Goal: Information Seeking & Learning: Learn about a topic

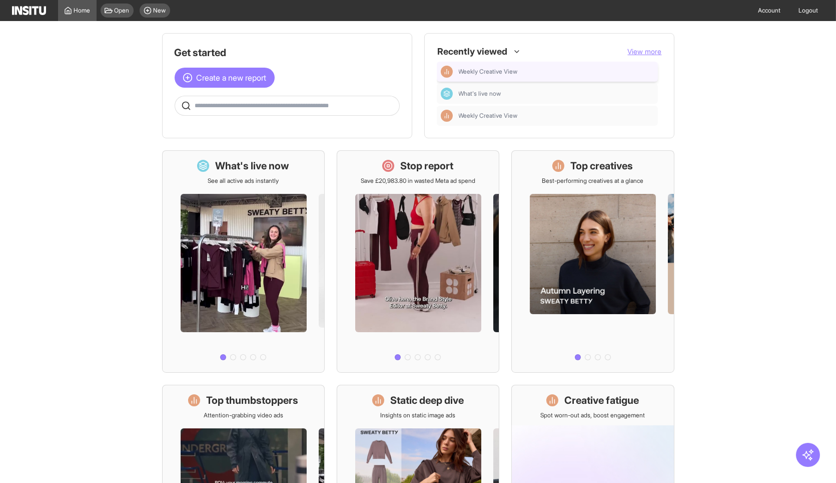
click at [570, 66] on div "Weekly Creative View" at bounding box center [547, 72] width 213 height 12
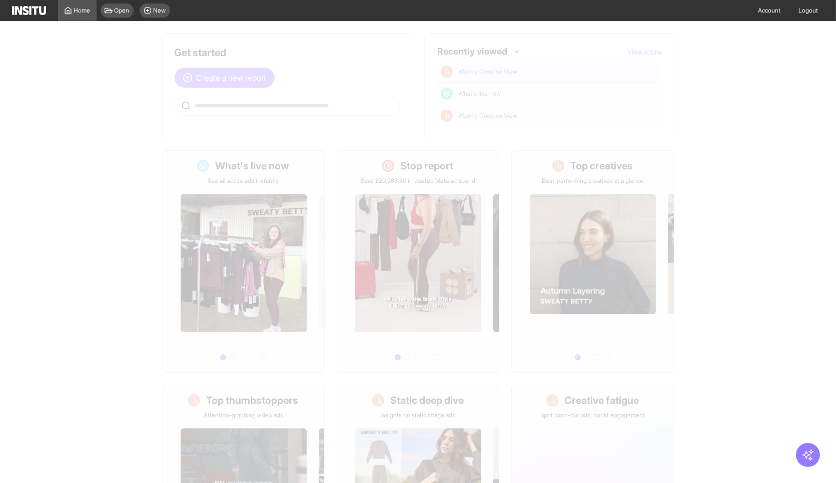
select select "**"
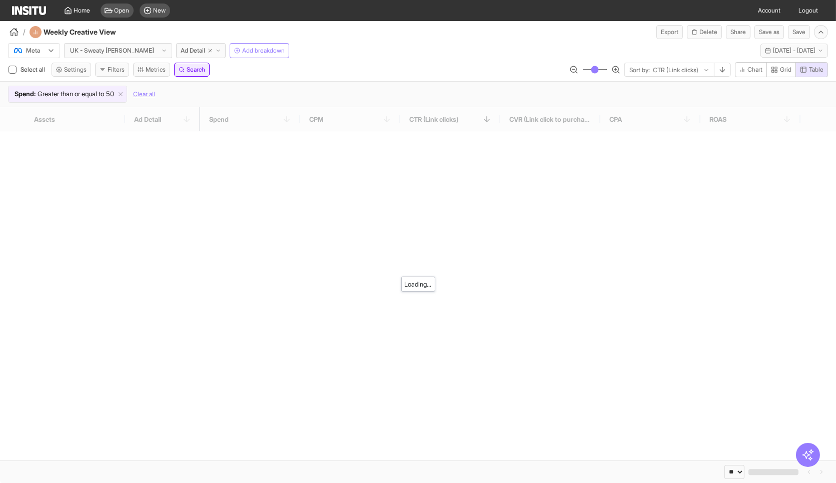
click at [202, 67] on span "Search" at bounding box center [196, 70] width 19 height 8
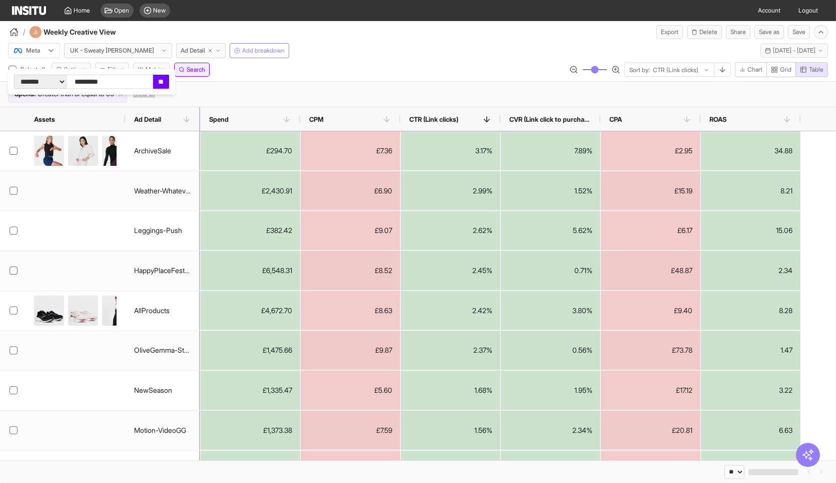
type input "**********"
click at [169, 79] on input "**" at bounding box center [161, 82] width 16 height 14
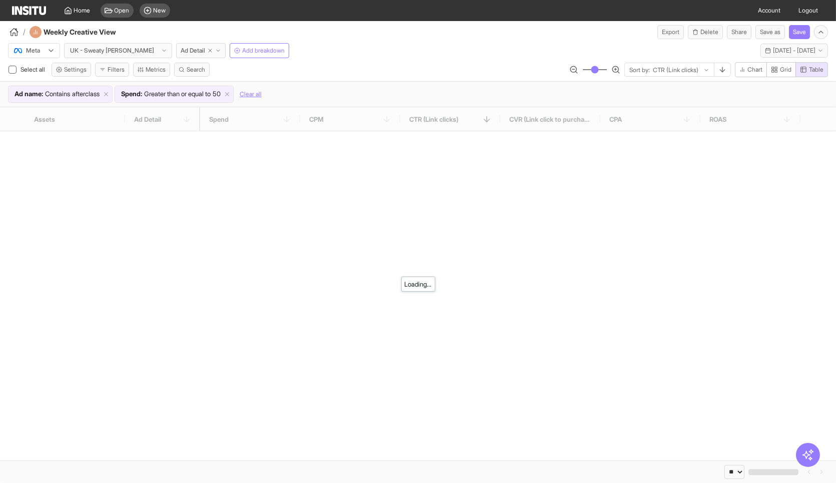
click at [331, 60] on div "Meta UK - Sweaty Betty Ad Detail Add breakdown Last 7 days - Mon 8 - Sun 14 Sep…" at bounding box center [418, 73] width 836 height 68
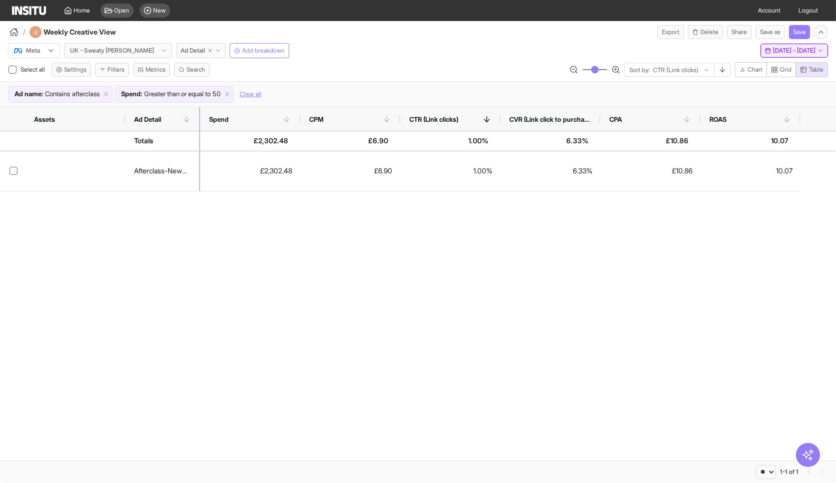
click at [771, 55] on button "Last 7 days - Mon 8 - Sun 14 Sep, 2025 8 Sep 25 - 14 Sep 25" at bounding box center [795, 51] width 68 height 14
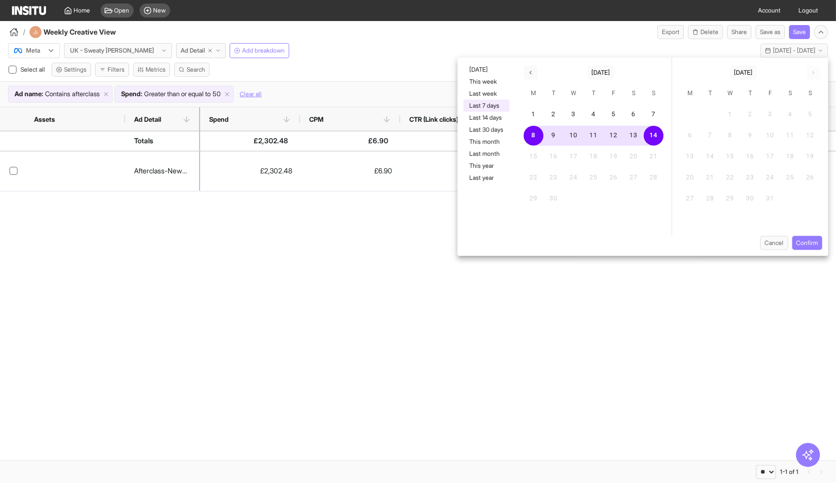
click at [500, 107] on button "Last 7 days" at bounding box center [487, 106] width 46 height 12
click at [816, 240] on button "Confirm" at bounding box center [807, 243] width 30 height 14
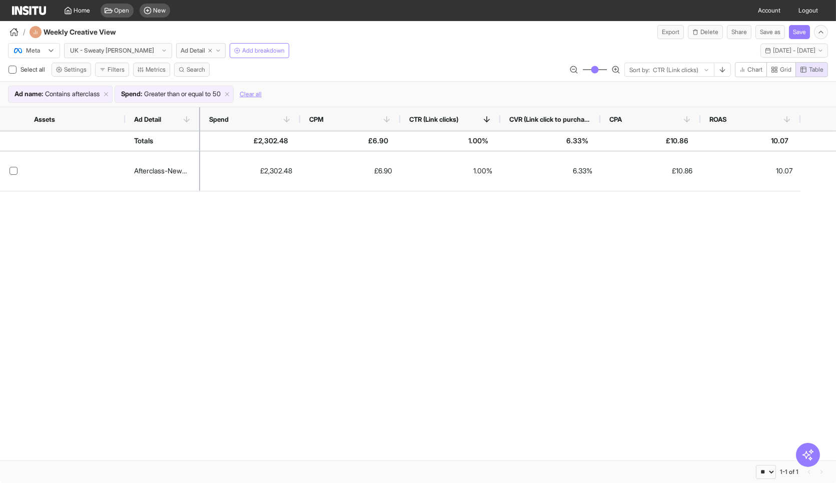
click at [628, 293] on div "Afterclass-Newness £2,302.48 £6.90 1.00% 6.33% £10.86 10.07" at bounding box center [418, 305] width 836 height 309
click at [110, 91] on icon at bounding box center [106, 94] width 7 height 7
click at [473, 65] on div "Select all Settings Filters Metrics Search Sort by: CTR (Link clicks) Chart Gri…" at bounding box center [418, 71] width 836 height 19
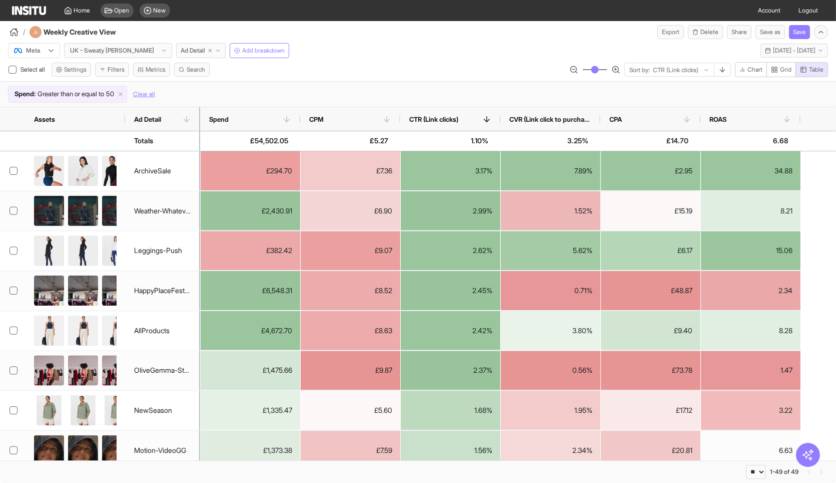
click at [668, 123] on div "CPA" at bounding box center [651, 119] width 82 height 24
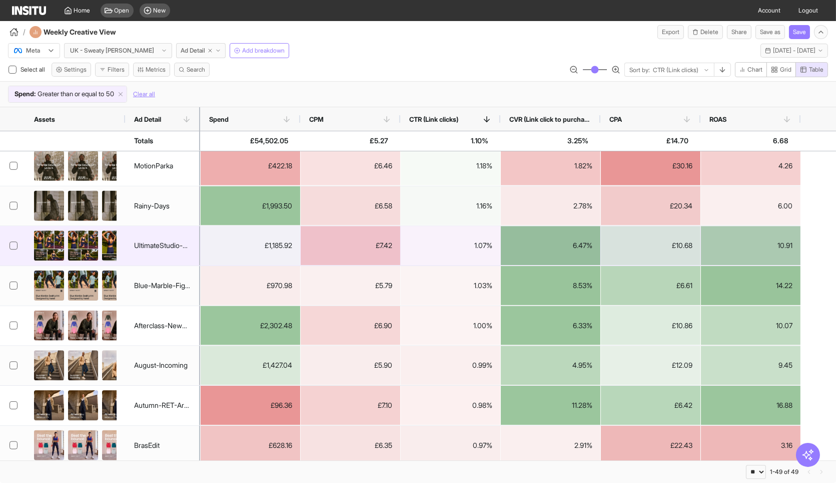
scroll to position [643, 0]
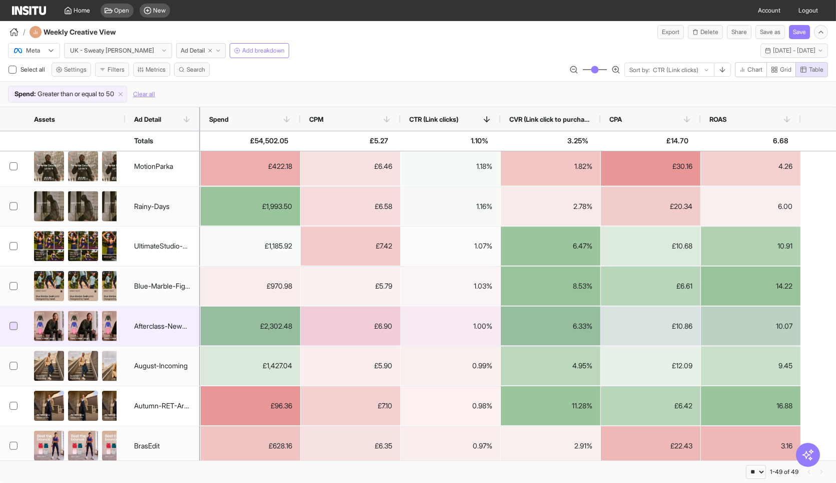
click at [16, 322] on div at bounding box center [14, 325] width 8 height 8
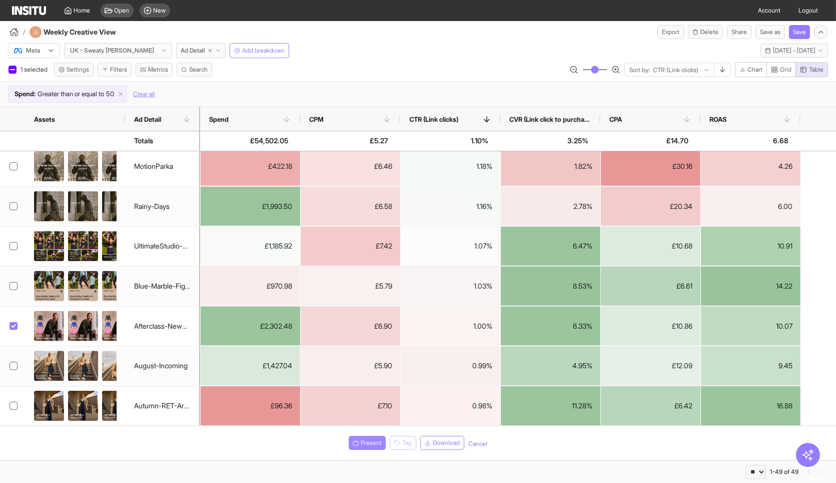
click at [358, 443] on button "Present" at bounding box center [367, 443] width 37 height 14
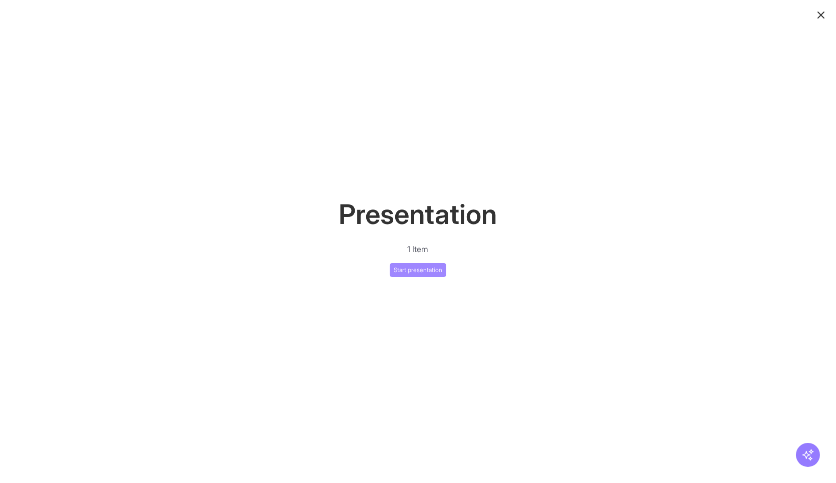
click at [424, 272] on button "Start presentation" at bounding box center [418, 270] width 57 height 14
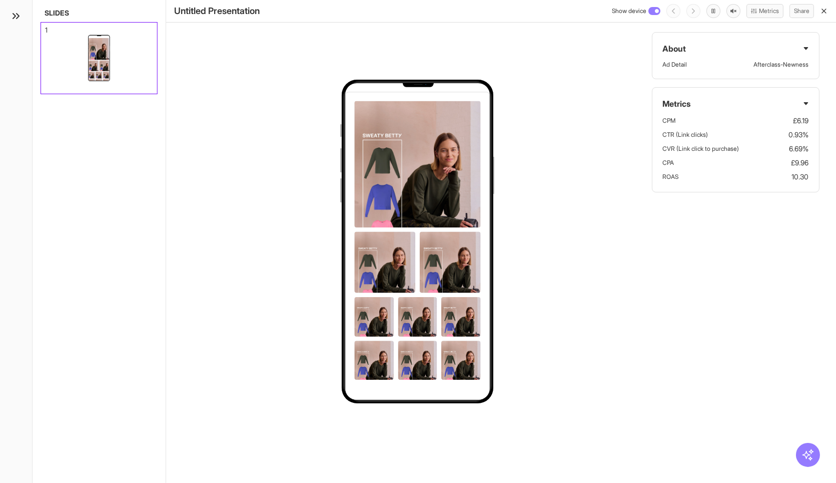
click at [653, 15] on div "Show device" at bounding box center [636, 11] width 49 height 12
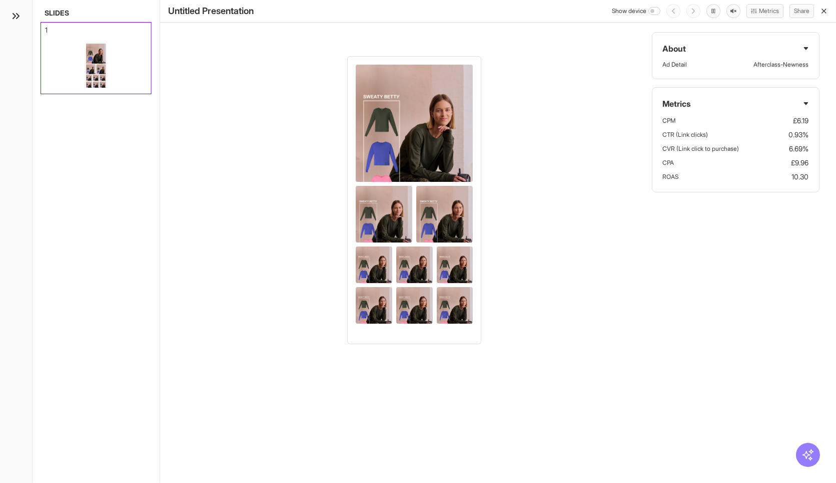
click at [822, 13] on line "button" at bounding box center [824, 11] width 4 height 4
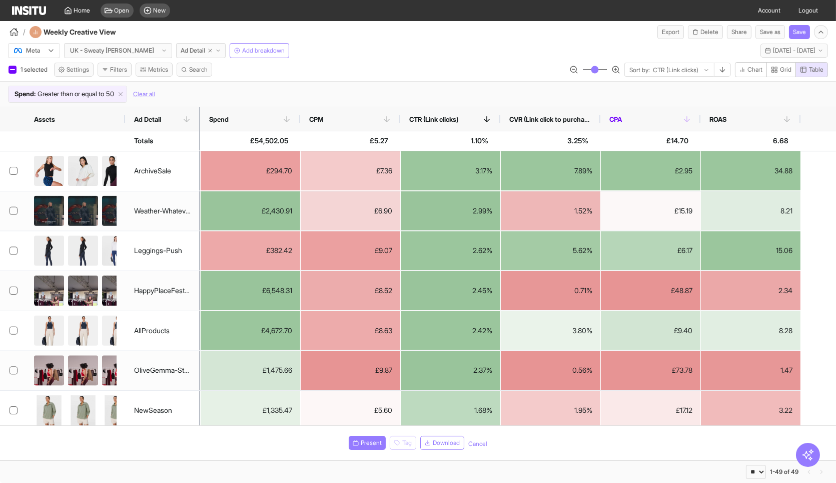
click at [658, 116] on span "CPA" at bounding box center [646, 119] width 73 height 8
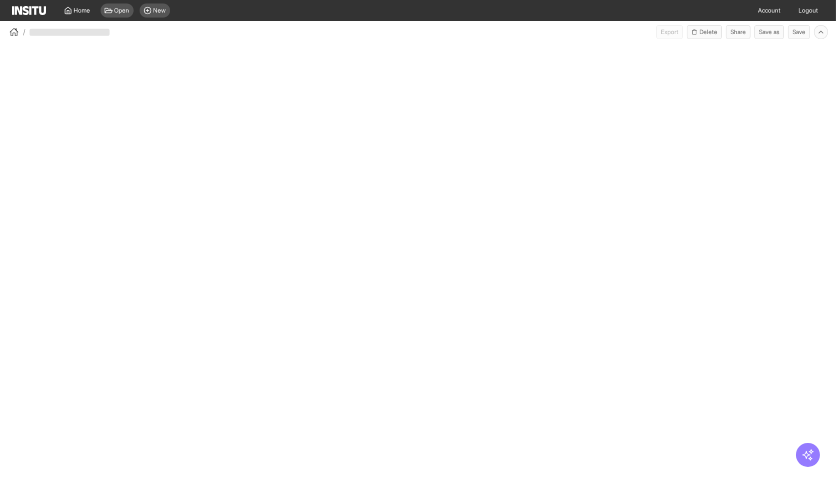
select select "**"
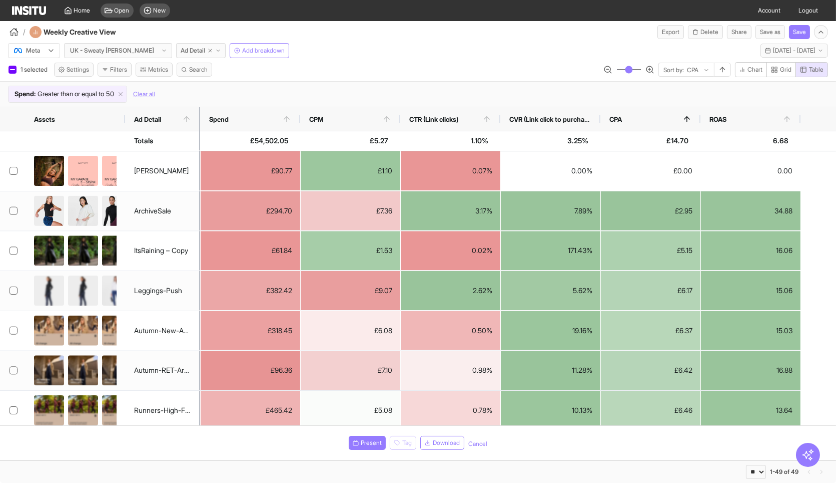
click at [556, 48] on div "Meta UK - Sweaty [PERSON_NAME] Ad Detail Add breakdown Last 7 days - [DATE] - […" at bounding box center [418, 48] width 836 height 19
click at [513, 38] on div "/ Weekly Creative View Export Delete Share Save as Save" at bounding box center [418, 30] width 836 height 18
click at [527, 35] on div "/ Weekly Creative View Export Delete Share Save as Save" at bounding box center [418, 30] width 836 height 18
click at [515, 59] on div "Meta UK - Sweaty [PERSON_NAME] Ad Detail Add breakdown Last 7 days - [DATE] - […" at bounding box center [418, 73] width 836 height 68
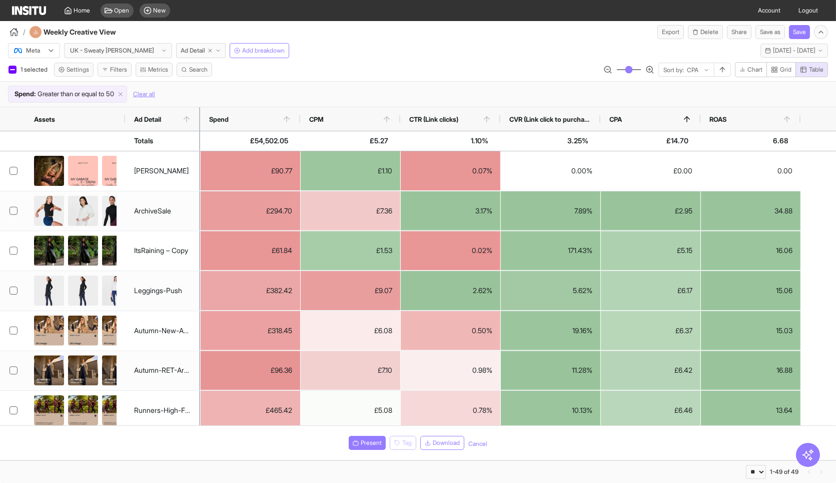
click at [557, 29] on div "/ Weekly Creative View Export Delete Share Save as Save" at bounding box center [418, 30] width 836 height 18
click at [536, 11] on div "Home Open New Account Logout" at bounding box center [418, 10] width 812 height 21
click at [519, 19] on div "Home Open New Account Logout" at bounding box center [418, 10] width 812 height 21
click at [521, 26] on div "/ Weekly Creative View Export Delete Share Save as Save" at bounding box center [418, 30] width 836 height 18
click at [562, 45] on div "Meta UK - Sweaty [PERSON_NAME] Ad Detail Add breakdown Last 7 days - [DATE] - […" at bounding box center [418, 48] width 836 height 19
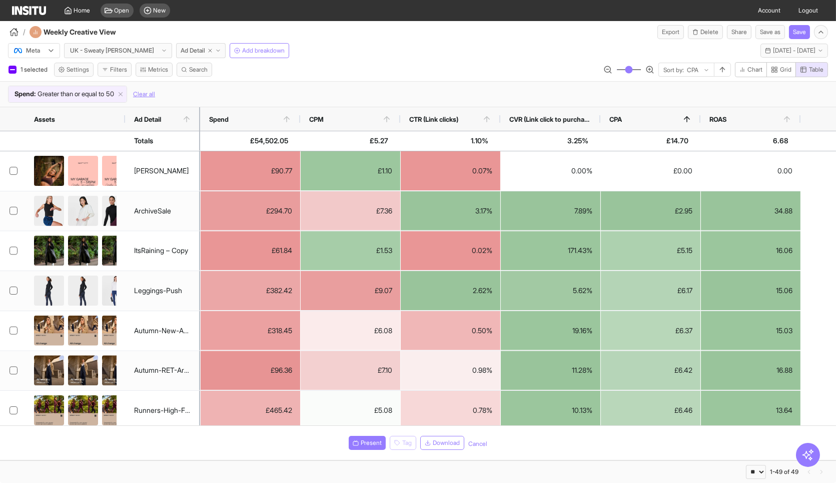
click at [542, 20] on div "Home Open New Account Logout" at bounding box center [418, 10] width 812 height 21
click at [520, 35] on div "/ Weekly Creative View Export Delete Share Save as Save" at bounding box center [418, 30] width 836 height 18
click at [496, 24] on div "/ Weekly Creative View Export Delete Share Save as Save" at bounding box center [418, 30] width 836 height 18
click at [461, 18] on div "Home Open New Account Logout" at bounding box center [418, 10] width 812 height 21
click at [478, 54] on div "Meta UK - Sweaty [PERSON_NAME] Ad Detail Add breakdown Last 7 days - [DATE] - […" at bounding box center [418, 48] width 836 height 19
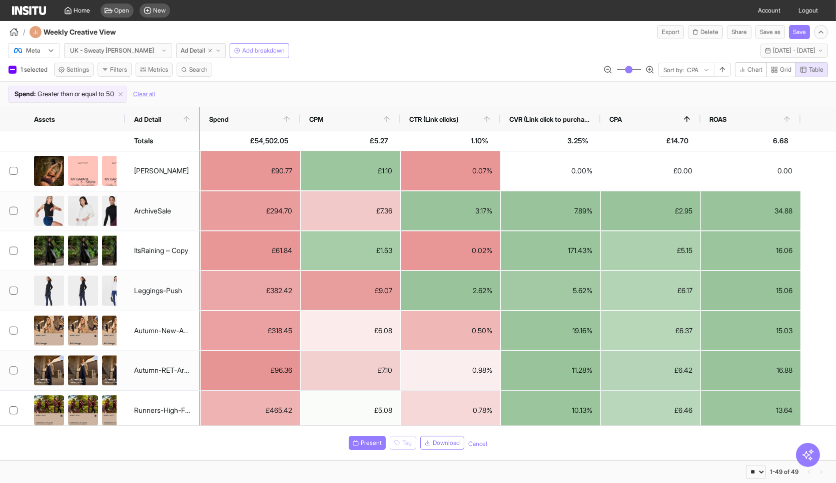
click at [484, 36] on div "/ Weekly Creative View Export Delete Share Save as Save" at bounding box center [418, 30] width 836 height 18
click at [434, 27] on div "/ Weekly Creative View Export Delete Share Save as Save" at bounding box center [418, 30] width 836 height 18
click at [482, 54] on div "Meta UK - Sweaty [PERSON_NAME] Ad Detail Add breakdown Last 7 days - [DATE] - […" at bounding box center [418, 48] width 836 height 19
click at [512, 28] on div "/ Weekly Creative View Export Delete Share Save as Save" at bounding box center [418, 30] width 836 height 18
